Goal: Task Accomplishment & Management: Complete application form

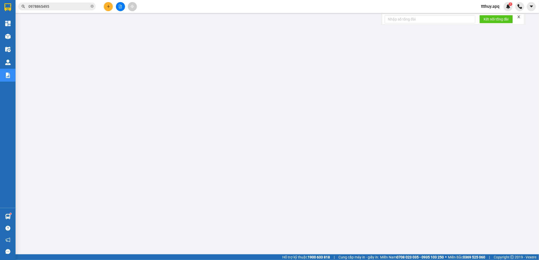
click at [72, 8] on input "0978865495" at bounding box center [58, 7] width 61 height 6
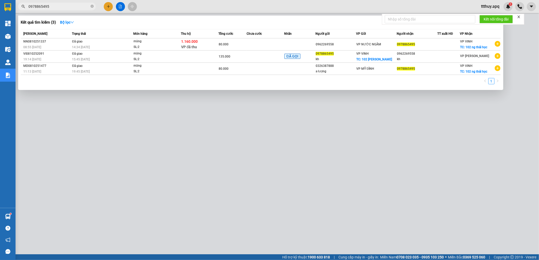
click at [72, 8] on input "0978865495" at bounding box center [58, 7] width 61 height 6
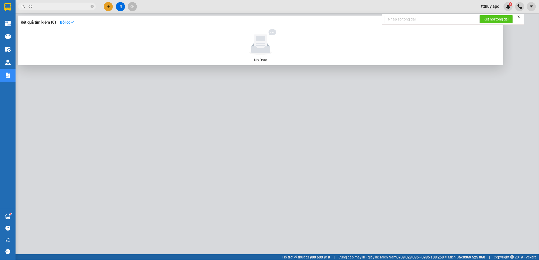
type input "0"
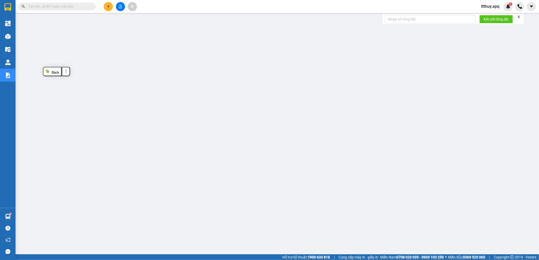
click at [54, 4] on input "text" at bounding box center [58, 7] width 61 height 6
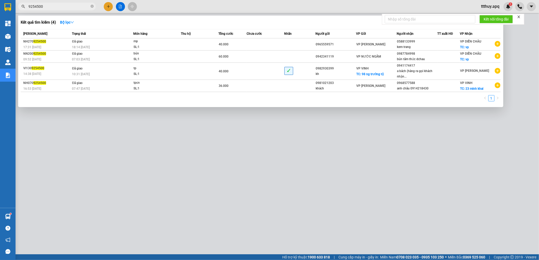
click at [58, 9] on input "9254500" at bounding box center [58, 7] width 61 height 6
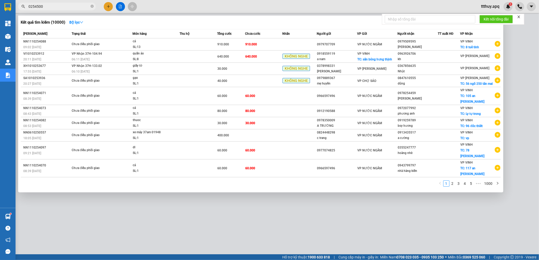
type input "0254500"
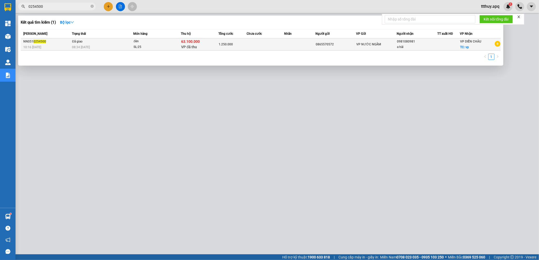
click at [200, 47] on div "63.100.000 VP đã thu" at bounding box center [199, 44] width 37 height 11
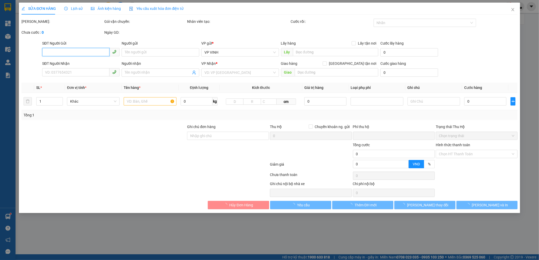
type input "0865570572"
type input "0981080981"
type input "a hải"
checkbox input "true"
type input "vp"
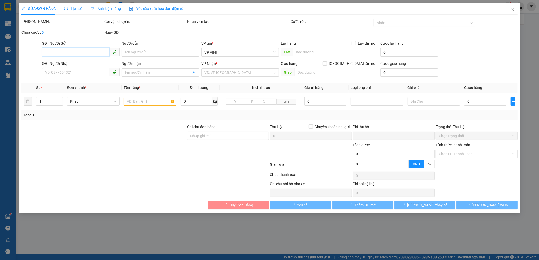
checkbox input "true"
type input "63.100.000"
type input "485.000"
type input "1.250.000"
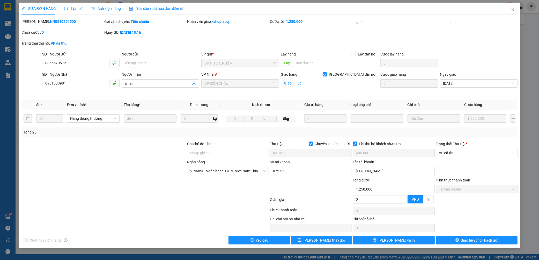
click at [50, 21] on b "NN0510254500" at bounding box center [63, 21] width 26 height 4
click at [73, 63] on input "0865570572" at bounding box center [76, 63] width 68 height 8
drag, startPoint x: 511, startPoint y: 8, endPoint x: 460, endPoint y: 17, distance: 51.9
click at [511, 8] on span "Close" at bounding box center [513, 10] width 15 height 15
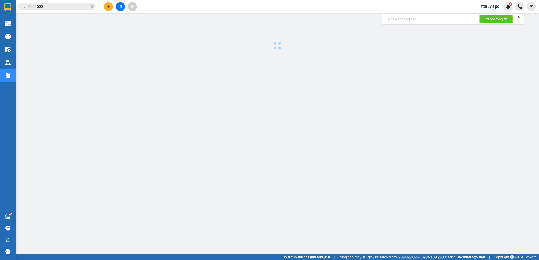
click at [74, 7] on input "0254500" at bounding box center [58, 7] width 61 height 6
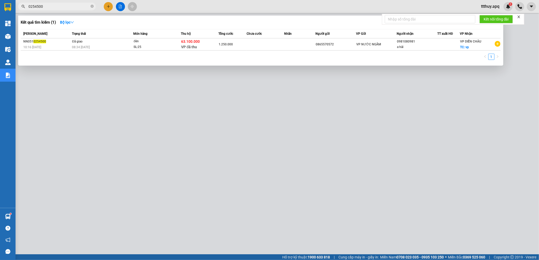
click at [74, 7] on input "0254500" at bounding box center [58, 7] width 61 height 6
paste input "865570572"
type input "0865570572"
click at [181, 127] on div at bounding box center [269, 130] width 539 height 260
click at [61, 6] on input "0865570572" at bounding box center [58, 7] width 61 height 6
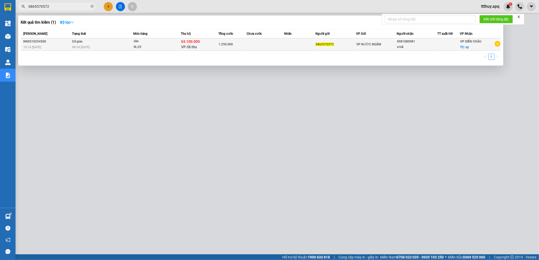
click at [220, 47] on div "1.250.000" at bounding box center [233, 44] width 28 height 6
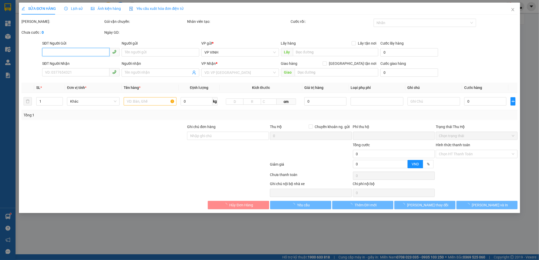
type input "0865570572"
type input "0981080981"
type input "a hải"
checkbox input "true"
type input "vp"
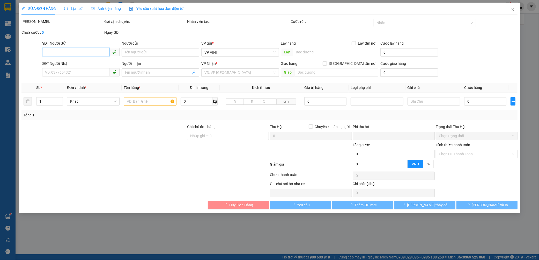
checkbox input "true"
type input "63.100.000"
type input "485.000"
type input "1.250.000"
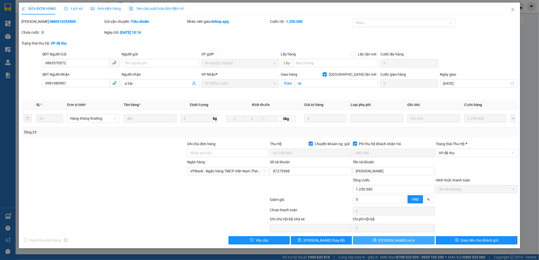
click at [424, 243] on button "[PERSON_NAME] và In" at bounding box center [394, 240] width 82 height 8
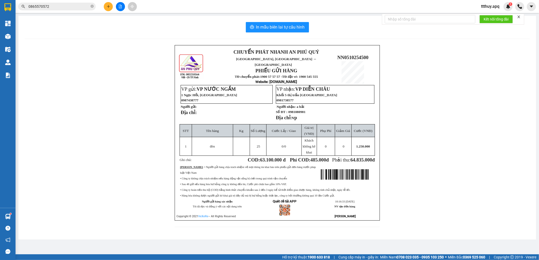
click at [52, 9] on input "0865570572" at bounding box center [58, 7] width 61 height 6
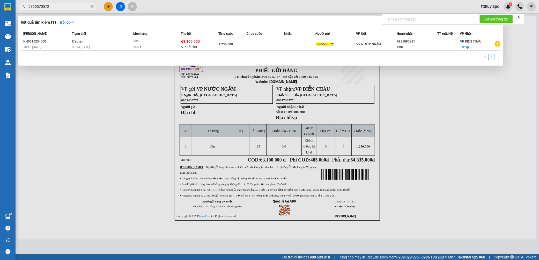
click at [52, 9] on input "0865570572" at bounding box center [58, 7] width 61 height 6
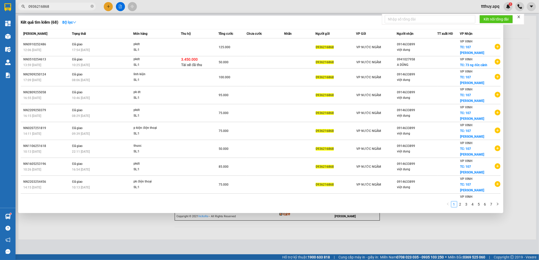
click at [460, 201] on link "2" at bounding box center [461, 204] width 6 height 6
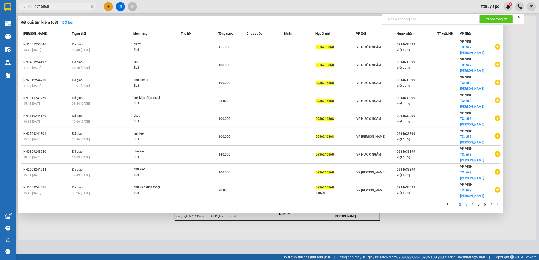
click at [468, 203] on link "3" at bounding box center [467, 204] width 6 height 6
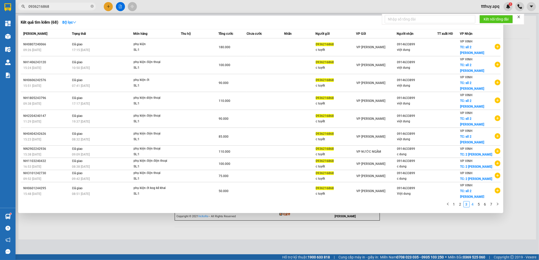
click at [473, 205] on link "4" at bounding box center [473, 204] width 6 height 6
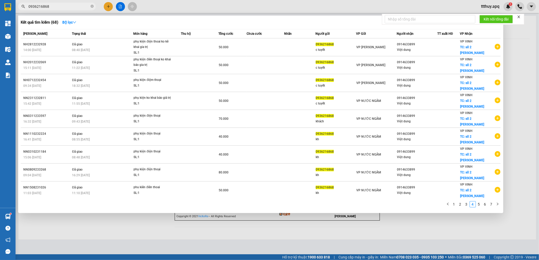
click at [51, 5] on input "0936216868" at bounding box center [58, 7] width 61 height 6
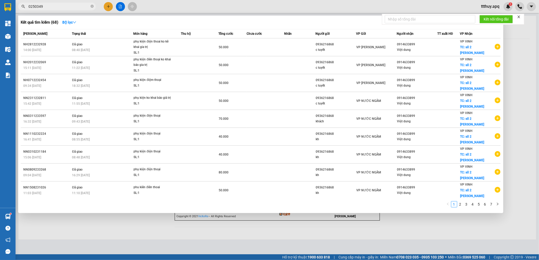
type input "0250349"
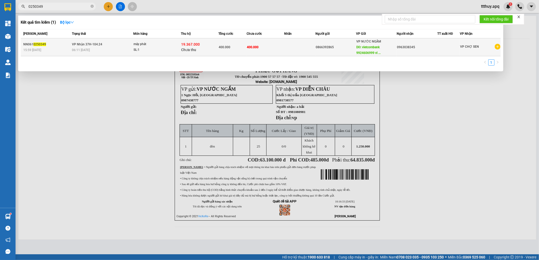
click at [228, 48] on span "400.000" at bounding box center [225, 47] width 12 height 4
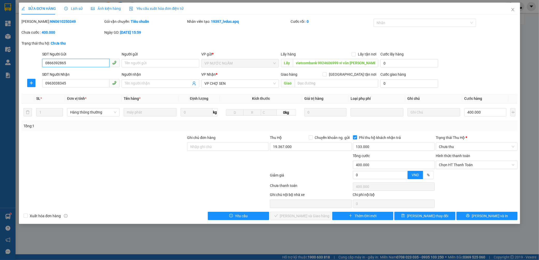
type input "0866392865"
type input "vietcombank 9924606999 vi văn [PERSON_NAME]"
type input "0963038345"
type input "400.000"
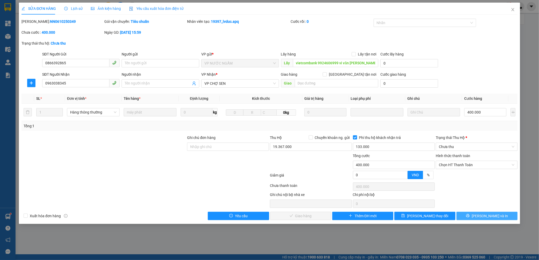
click at [465, 216] on button "[PERSON_NAME] và In" at bounding box center [487, 216] width 61 height 8
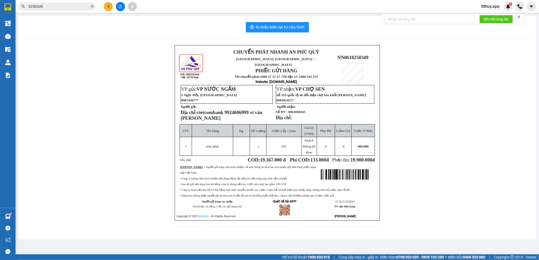
click at [538, 182] on main "In mẫu biên lai tự cấu hình CHUYỂN PHÁT NHANH AN [GEOGRAPHIC_DATA], [GEOGRAPHIC…" at bounding box center [269, 127] width 539 height 254
drag, startPoint x: 532, startPoint y: 188, endPoint x: 514, endPoint y: 187, distance: 17.6
click at [465, 87] on div "CHUYỂN PHÁT NHANH AN PHÚ QUÝ NGHỆ AN, [GEOGRAPHIC_DATA] ↔ [GEOGRAPHIC_DATA] PHI…" at bounding box center [278, 139] width 506 height 188
click at [450, 74] on div "CHUYỂN PHÁT NHANH AN PHÚ QUÝ NGHỆ AN, [GEOGRAPHIC_DATA] ↔ [GEOGRAPHIC_DATA] PHI…" at bounding box center [278, 139] width 506 height 188
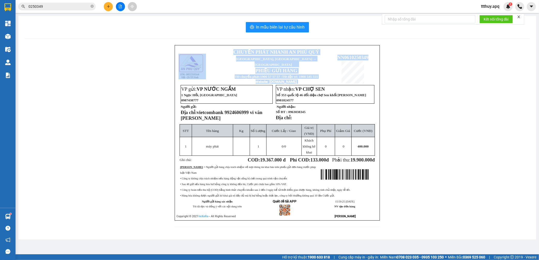
click at [450, 74] on div "CHUYỂN PHÁT NHANH AN PHÚ QUÝ NGHỆ AN, [GEOGRAPHIC_DATA] ↔ [GEOGRAPHIC_DATA] PHI…" at bounding box center [278, 139] width 506 height 188
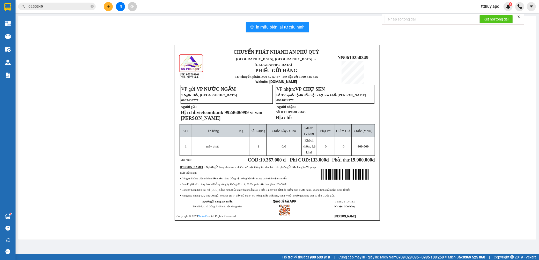
click at [437, 132] on div "CHUYỂN PHÁT NHANH AN PHÚ QUÝ NGHỆ AN, [GEOGRAPHIC_DATA] ↔ [GEOGRAPHIC_DATA] PHI…" at bounding box center [278, 139] width 506 height 188
click at [67, 6] on input "0250349" at bounding box center [58, 7] width 61 height 6
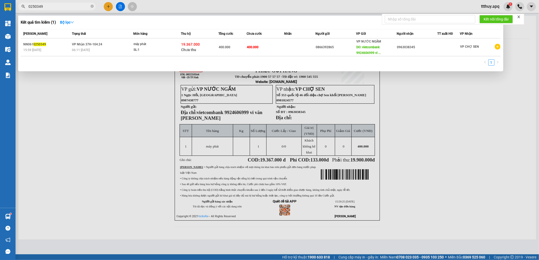
click at [67, 6] on input "0250349" at bounding box center [58, 7] width 61 height 6
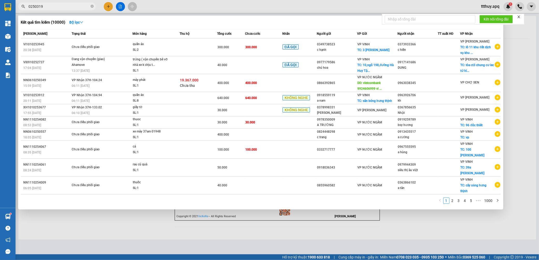
type input "0250319"
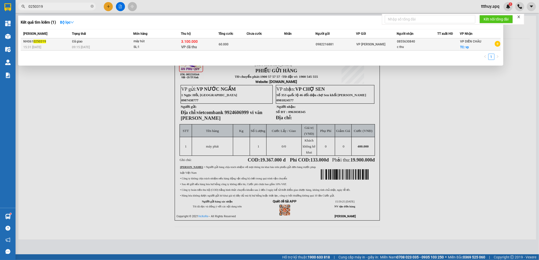
click at [206, 46] on div "3.100.000 VP đã thu" at bounding box center [199, 44] width 37 height 11
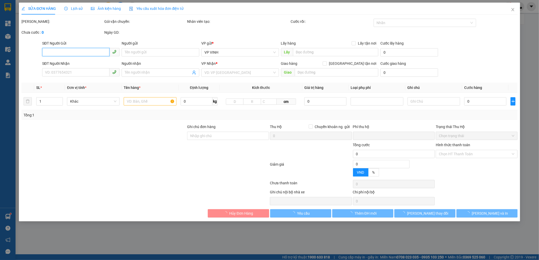
type input "0982216881"
type input "0855630840"
type input "c thu"
checkbox input "true"
type input "vp"
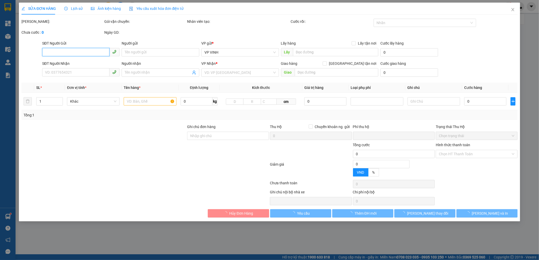
checkbox input "true"
type input "3.100.000"
type input "30.000"
type input "60.000"
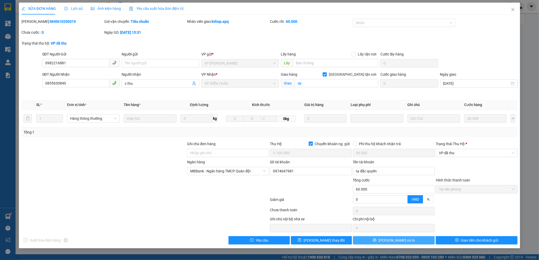
click at [416, 242] on button "[PERSON_NAME] và In" at bounding box center [394, 240] width 82 height 8
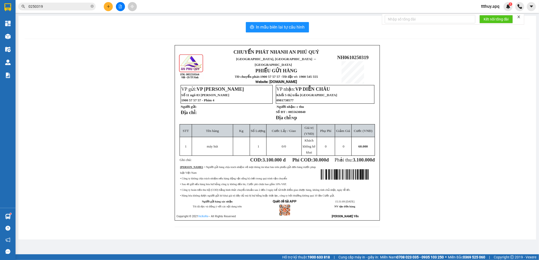
click at [304, 111] on span "0855630840" at bounding box center [296, 112] width 17 height 4
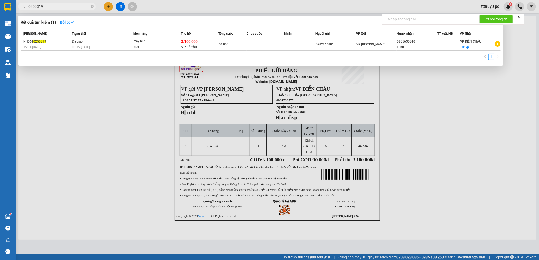
click at [71, 8] on input "0250319" at bounding box center [58, 7] width 61 height 6
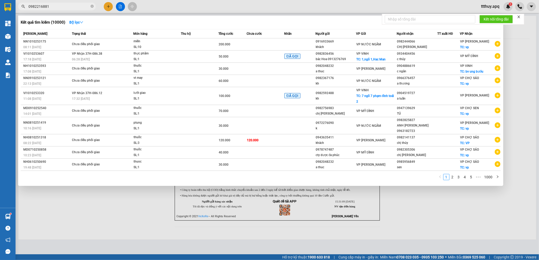
type input "0982216881"
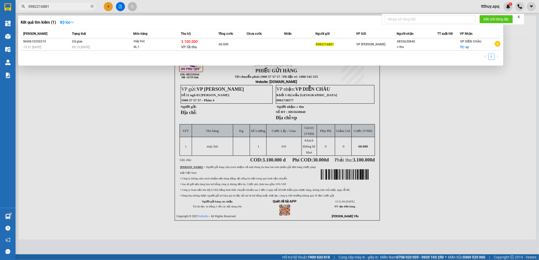
click at [135, 128] on div at bounding box center [269, 130] width 539 height 260
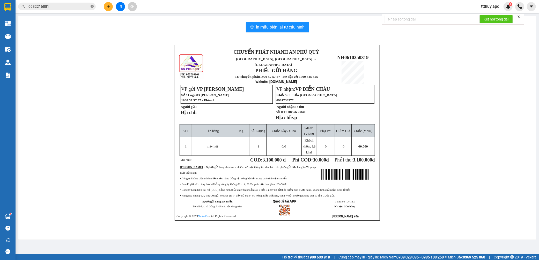
click at [91, 6] on icon "close-circle" at bounding box center [92, 6] width 3 height 3
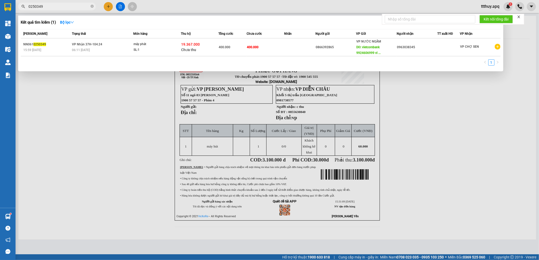
click at [133, 122] on div at bounding box center [269, 130] width 539 height 260
click at [54, 6] on input "0250349" at bounding box center [58, 7] width 61 height 6
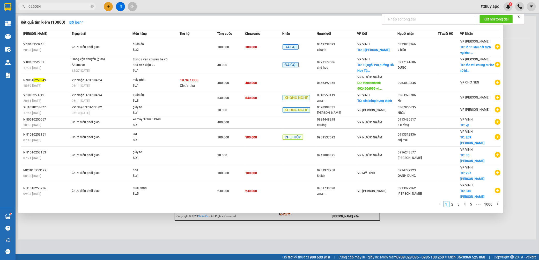
type input "0250349"
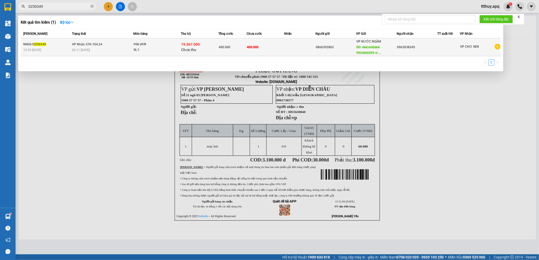
click at [149, 51] on div "SL: 1" at bounding box center [153, 50] width 39 height 6
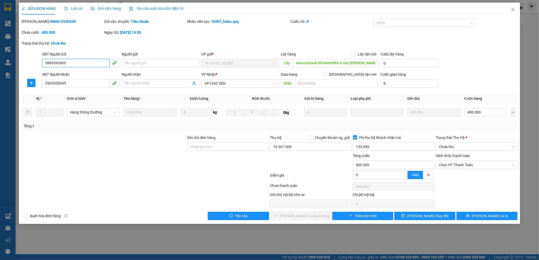
type input "0866392865"
type input "vietcombank 9924606999 vi văn [PERSON_NAME]"
type input "0963038345"
type input "400.000"
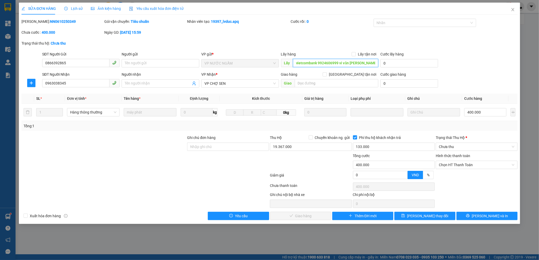
click at [323, 65] on input "vietcombank 9924606999 vi văn [PERSON_NAME]" at bounding box center [335, 63] width 85 height 8
click at [333, 64] on input "vietcombank 9924606999 vi văn [PERSON_NAME]" at bounding box center [335, 63] width 85 height 8
drag, startPoint x: 513, startPoint y: 7, endPoint x: 446, endPoint y: 10, distance: 67.1
click at [514, 7] on span "Close" at bounding box center [513, 10] width 15 height 15
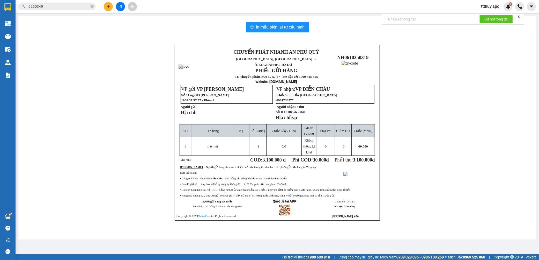
click at [43, 7] on input "0250349" at bounding box center [58, 7] width 61 height 6
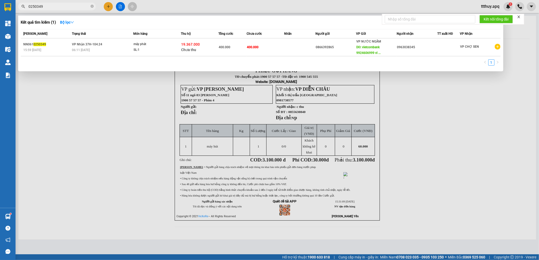
click at [43, 7] on input "0250349" at bounding box center [58, 7] width 61 height 6
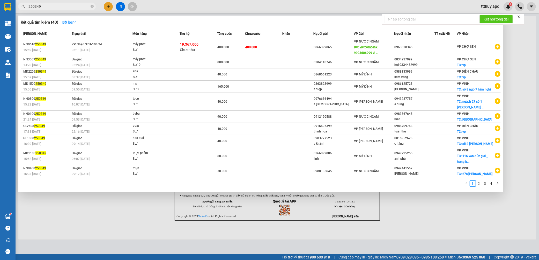
click at [57, 6] on input "250349" at bounding box center [58, 7] width 61 height 6
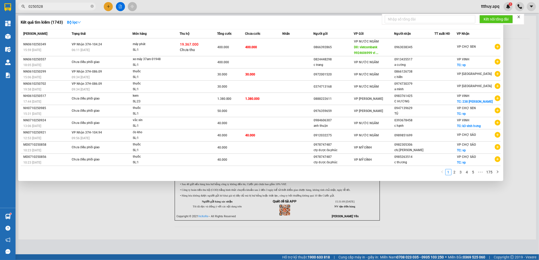
type input "0250528"
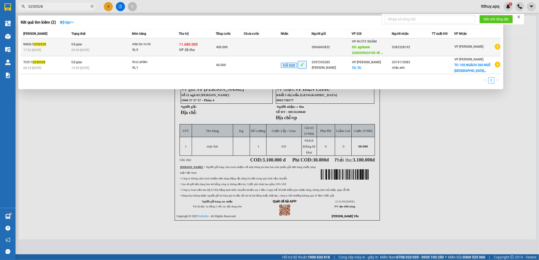
click at [193, 48] on span "VP đã thu" at bounding box center [187, 50] width 16 height 4
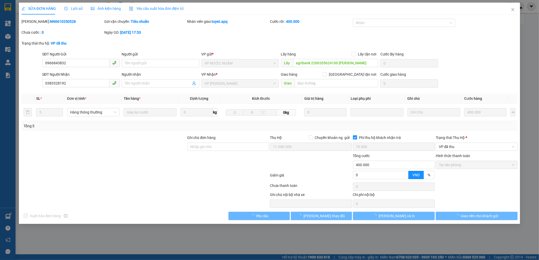
type input "0966843832"
type input "agribank 2200205624100 [PERSON_NAME]"
type input "0383328192"
type input "11.680.000"
type input "70.000"
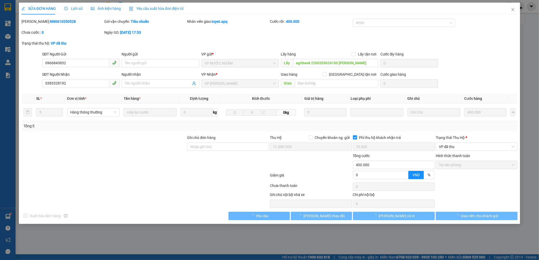
type input "400.000"
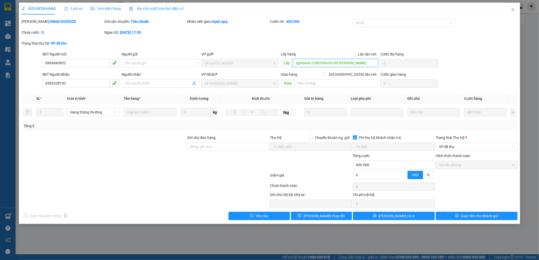
click at [327, 64] on input "agribank 2200205624100 [PERSON_NAME]" at bounding box center [335, 63] width 85 height 8
click at [428, 221] on div "SỬA ĐƠN HÀNG Lịch sử Ảnh kiện hàng Yêu cầu xuất hóa đơn điện tử Total Paid Fee …" at bounding box center [270, 113] width 502 height 221
click at [422, 218] on button "[PERSON_NAME] và In" at bounding box center [394, 216] width 82 height 8
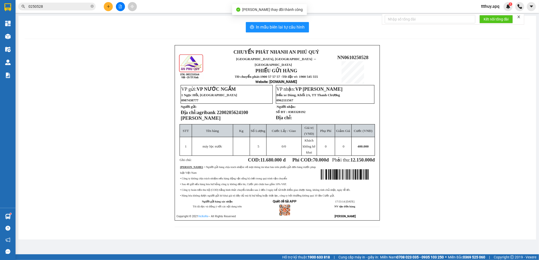
click at [356, 158] on span "12.150.000" at bounding box center [362, 159] width 22 height 5
click at [59, 7] on input "0250528" at bounding box center [58, 7] width 61 height 6
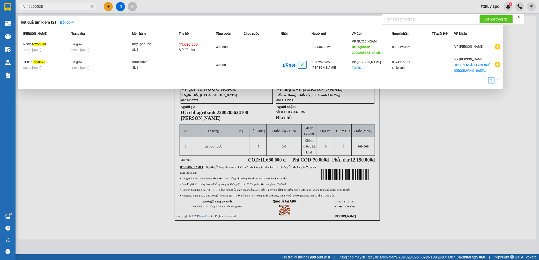
click at [59, 7] on input "0250528" at bounding box center [58, 7] width 61 height 6
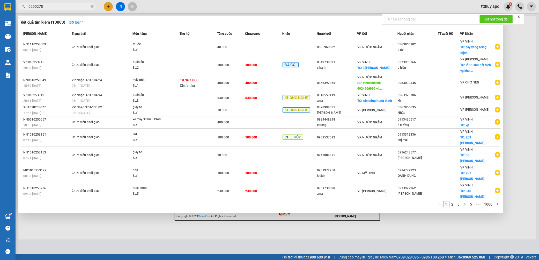
type input "0250278"
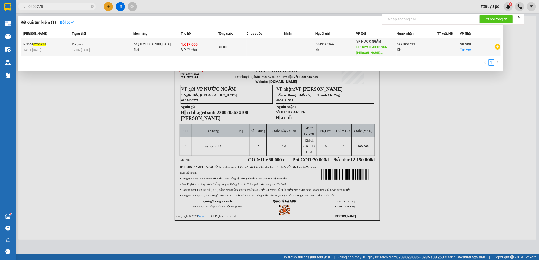
click at [189, 52] on div "1.617.000 VP đã thu" at bounding box center [199, 47] width 37 height 11
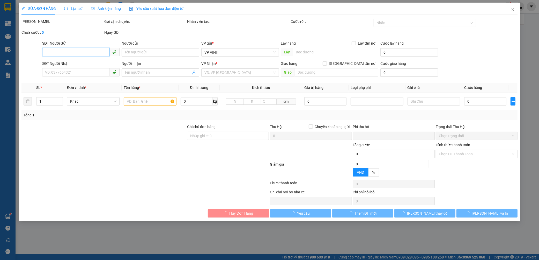
type input "0343390966"
type input "kh"
type input "bidv 0343390966 [PERSON_NAME]"
type input "0975052433"
type input "KH"
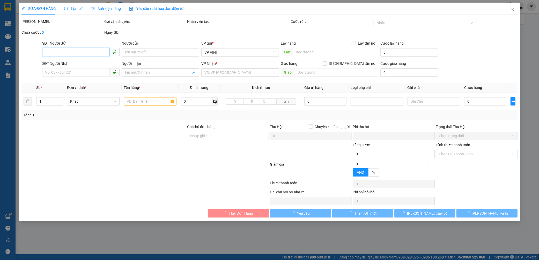
checkbox input "true"
type input "bxm"
type input "1.617.000"
type input "15.000"
type input "40.000"
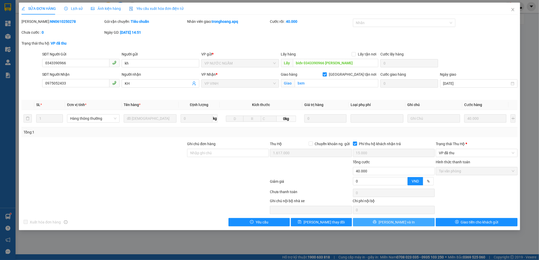
click at [412, 223] on button "[PERSON_NAME] và In" at bounding box center [394, 222] width 82 height 8
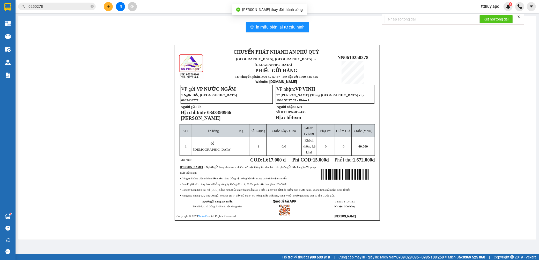
click at [224, 110] on span "bidv 0343390966 [PERSON_NAME]" at bounding box center [206, 115] width 51 height 11
copy span "0343390966"
